Goal: Task Accomplishment & Management: Complete application form

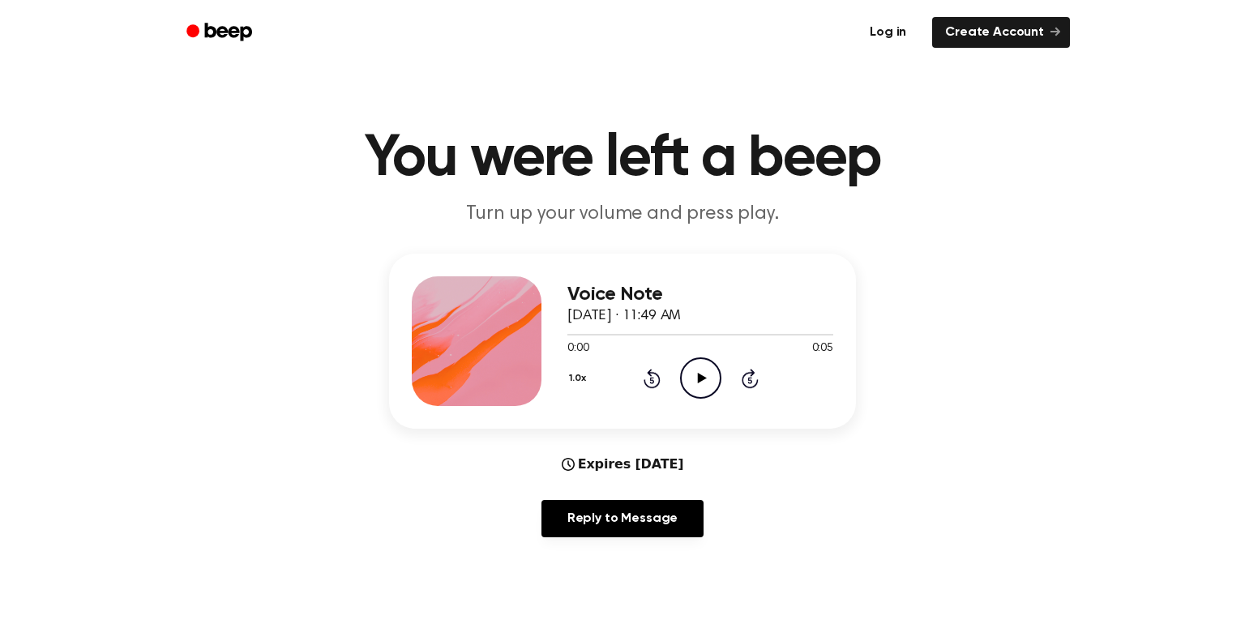
click at [891, 33] on link "Log in" at bounding box center [887, 32] width 69 height 37
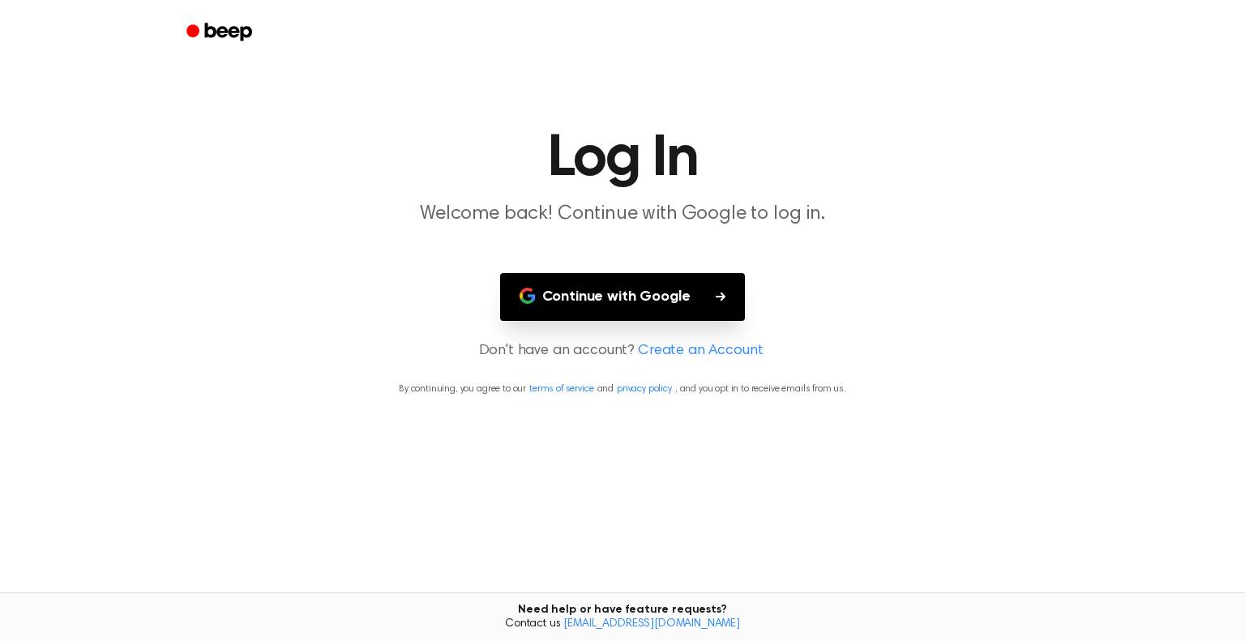
click at [702, 291] on button "Continue with Google" at bounding box center [623, 297] width 246 height 48
click at [716, 297] on icon "button" at bounding box center [721, 297] width 10 height 10
click at [592, 282] on button "Continue with Google" at bounding box center [623, 297] width 246 height 48
click at [735, 314] on button "Continue with Google" at bounding box center [623, 297] width 246 height 48
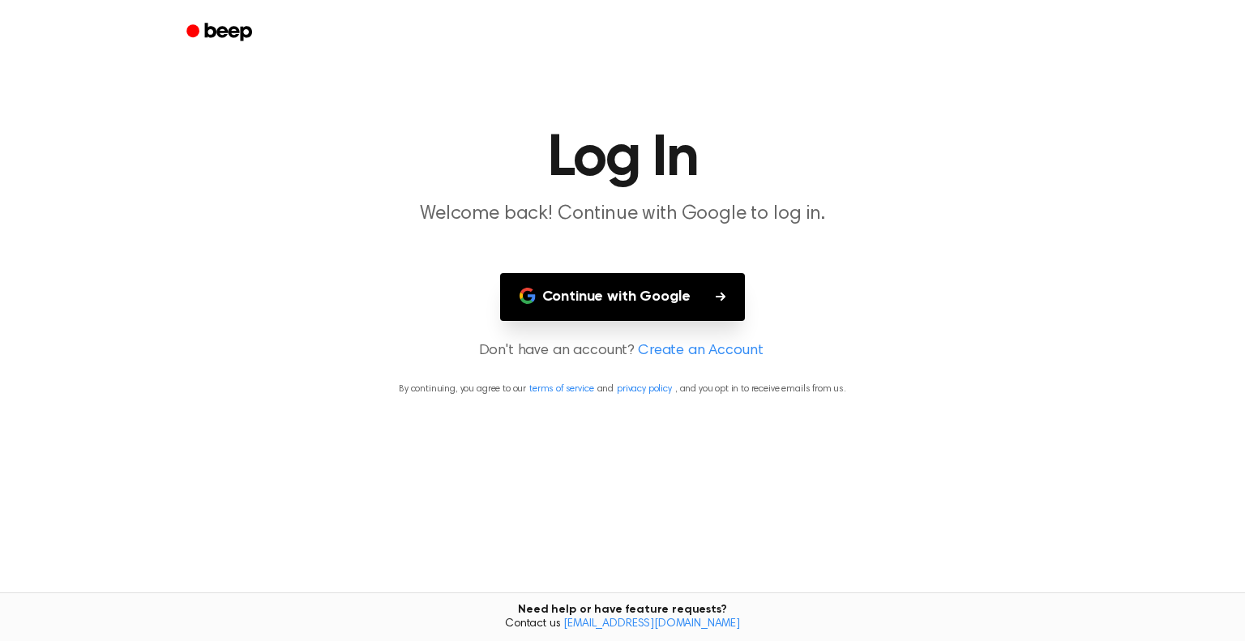
click at [833, 311] on main "Log In Welcome back! Continue with Google to log in. Continue with Google Don't…" at bounding box center [622, 320] width 1245 height 641
click at [746, 344] on link "Create an Account" at bounding box center [700, 351] width 125 height 22
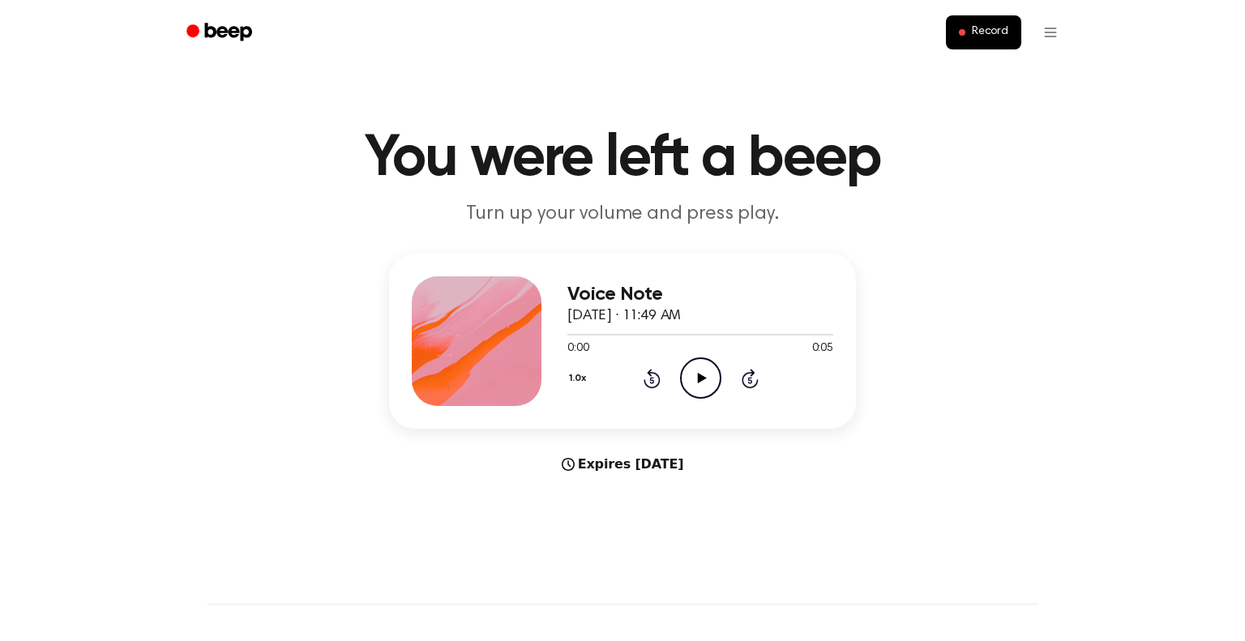
click at [704, 377] on icon "Play Audio" at bounding box center [700, 377] width 41 height 41
click at [707, 378] on icon "Pause Audio" at bounding box center [700, 377] width 41 height 41
click at [1060, 21] on html "Record You were left a beep Turn up your volume and press play. Voice Note [DAT…" at bounding box center [622, 638] width 1245 height 1276
click at [1090, 211] on html "Record You were left a beep Turn up your volume and press play. Voice Note [DAT…" at bounding box center [622, 638] width 1245 height 1276
